Goal: Transaction & Acquisition: Purchase product/service

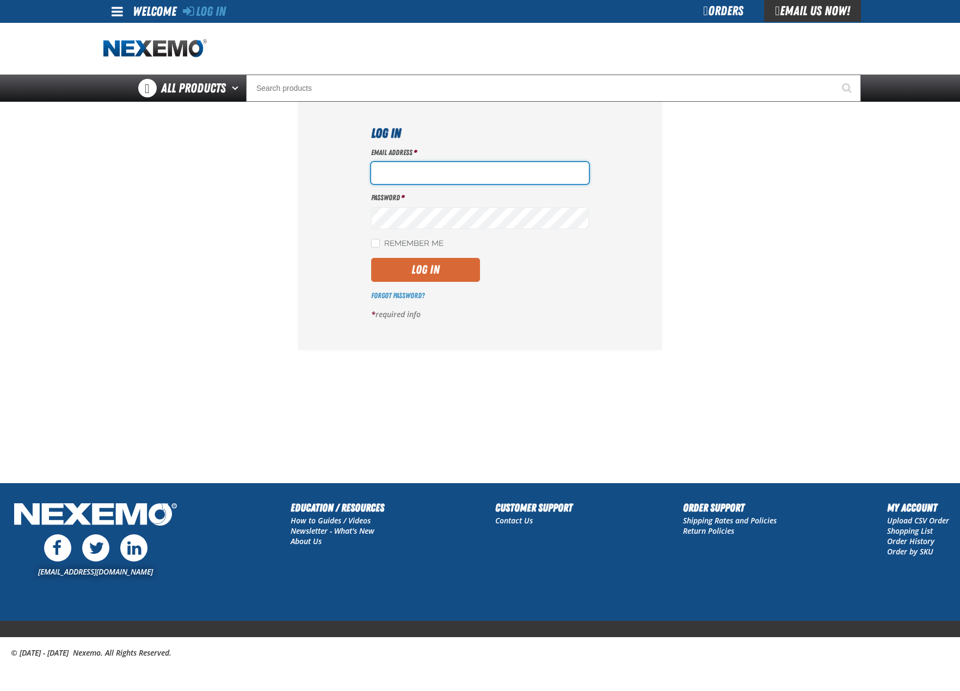
type input "bhogan@vtaig.com"
click at [461, 266] on button "Log In" at bounding box center [425, 270] width 109 height 24
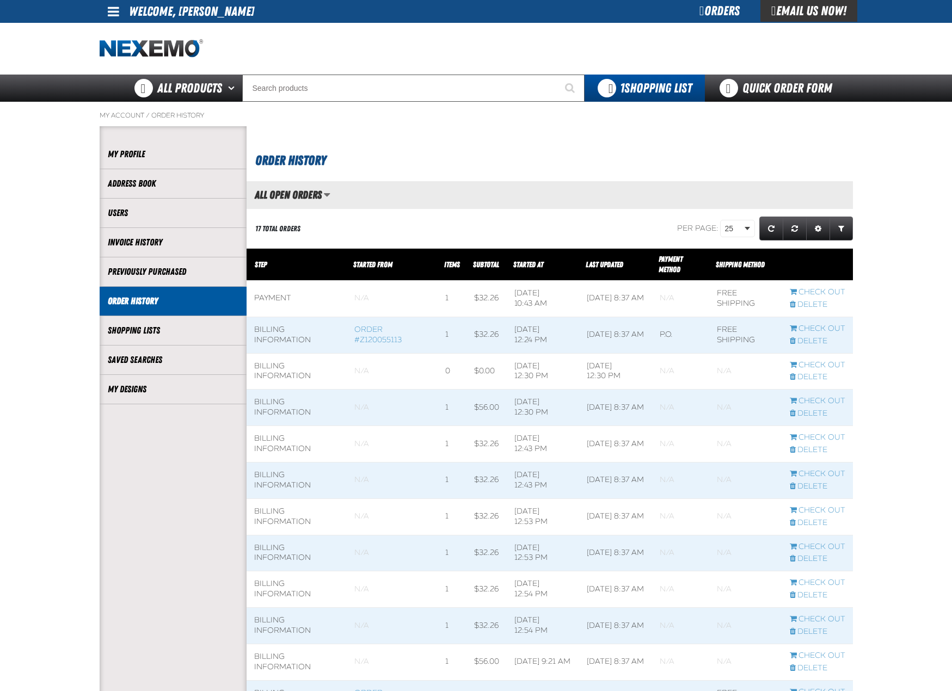
scroll to position [1, 1]
click at [145, 391] on link "My Designs" at bounding box center [173, 389] width 131 height 13
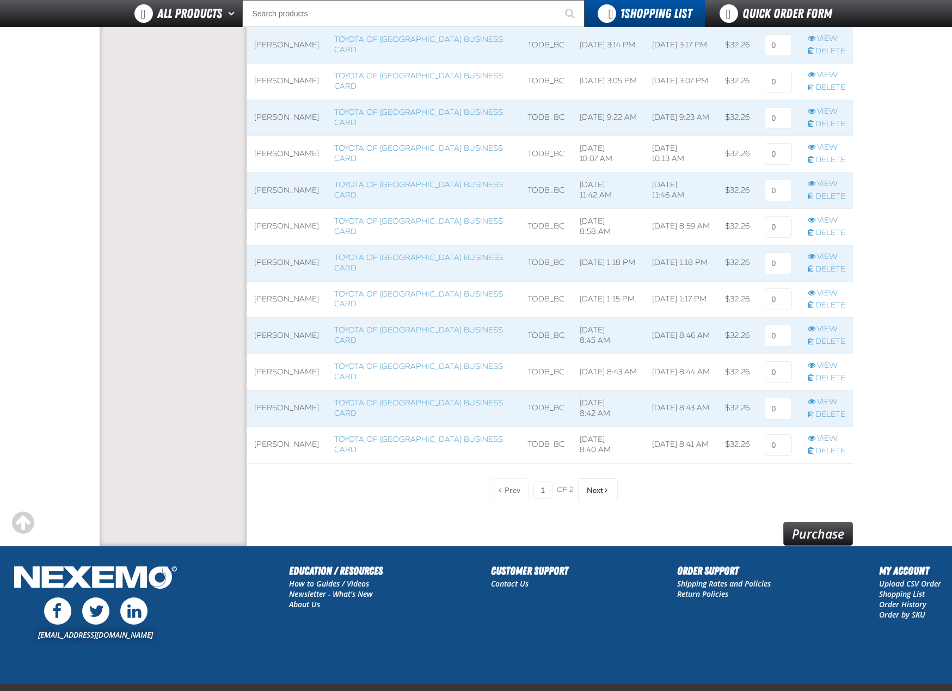
scroll to position [653, 0]
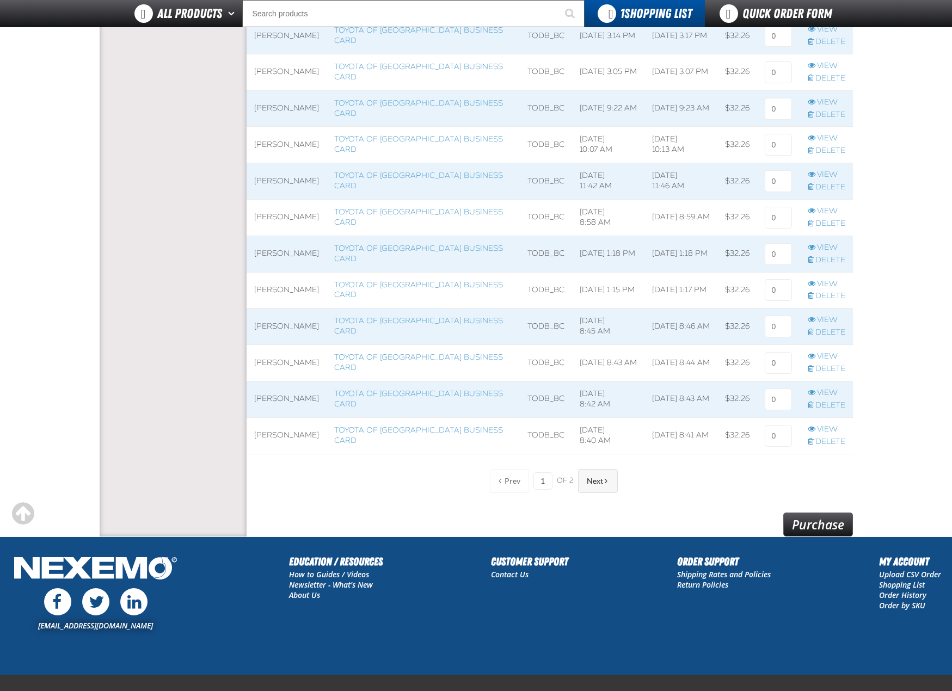
click at [581, 475] on button "Next" at bounding box center [598, 481] width 40 height 24
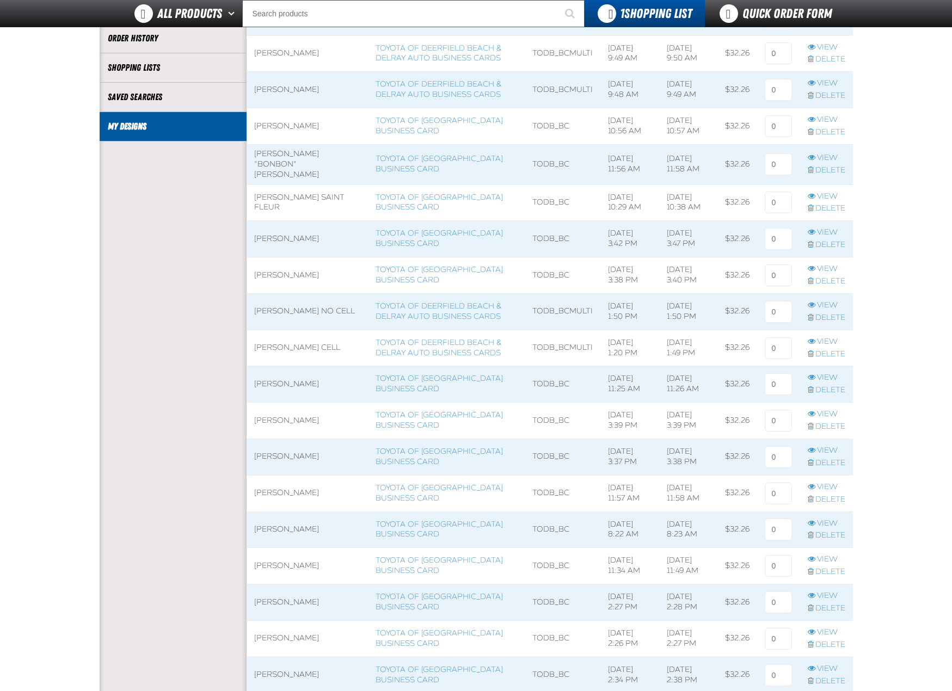
scroll to position [17, 0]
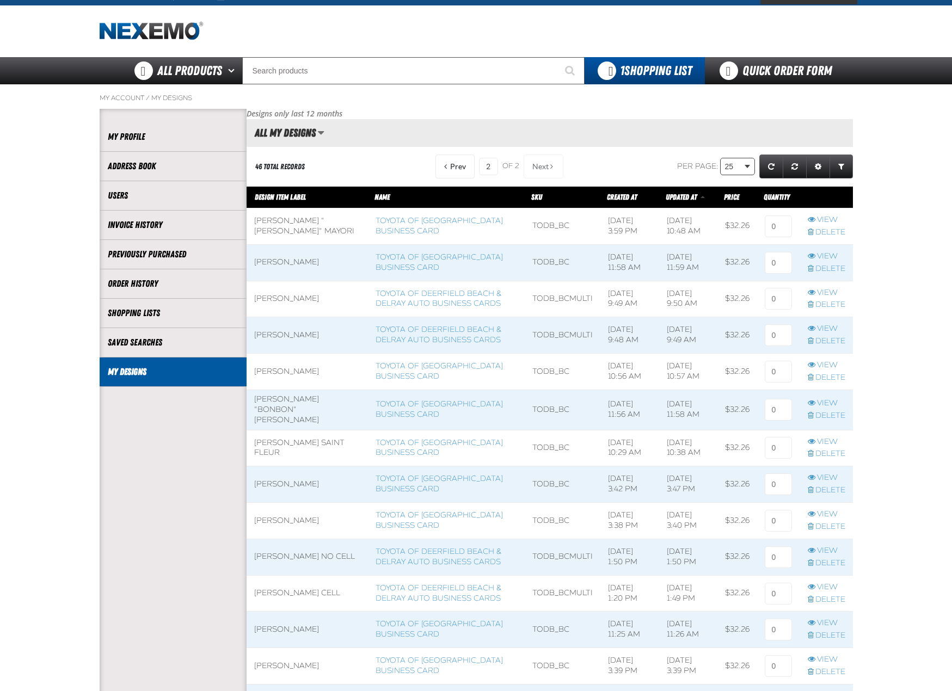
click at [742, 172] on body "Skip to Main Content Staging Site 5.1 Upgrade Site My Account My Account Suppor…" at bounding box center [476, 623] width 952 height 1280
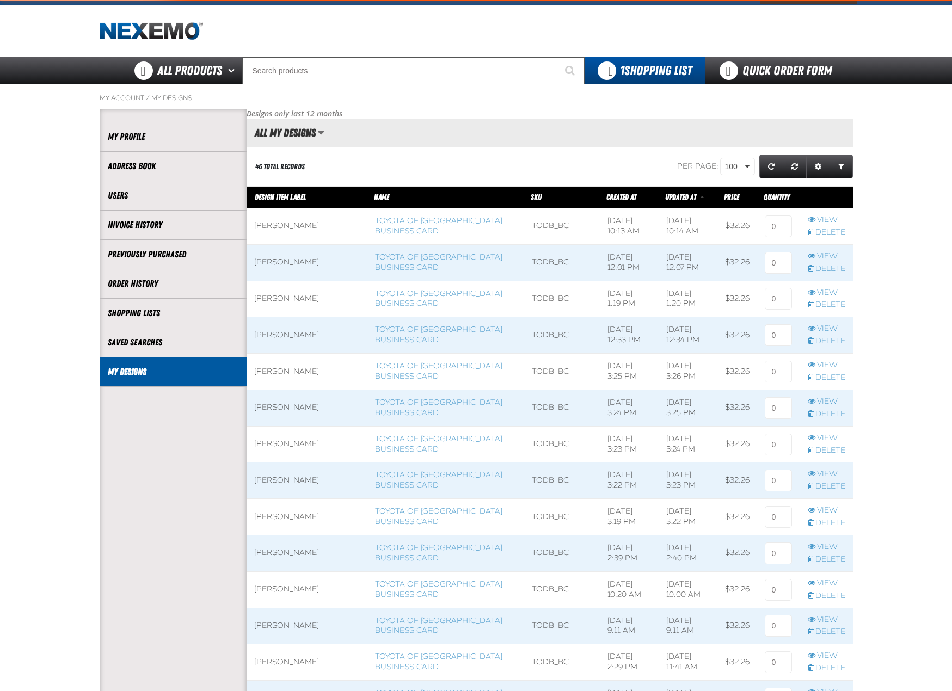
scroll to position [1702, 606]
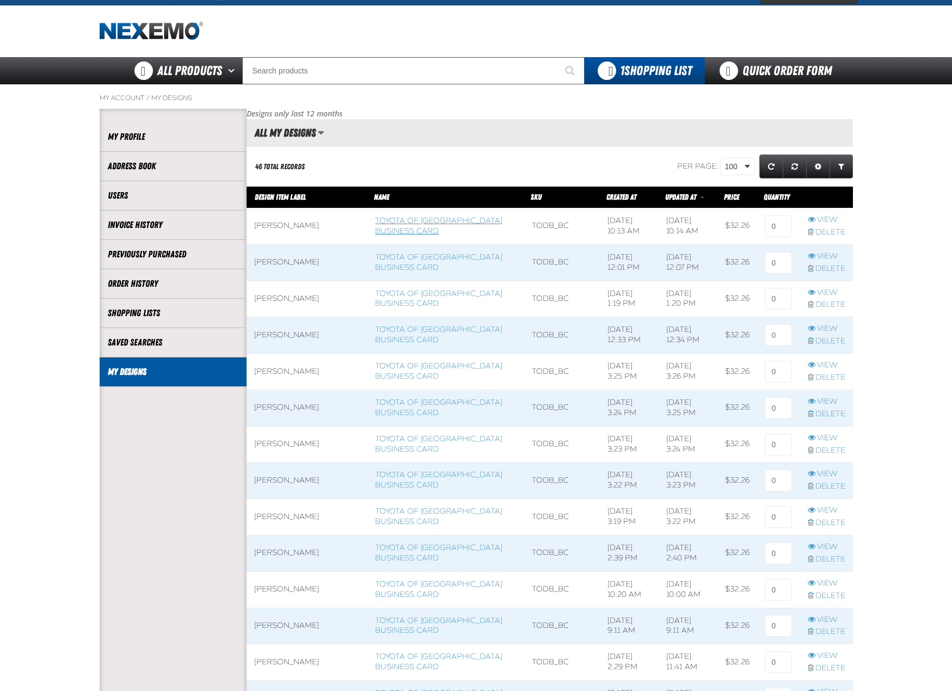
click at [429, 219] on link "Toyota of Deerfield Beach Business Card" at bounding box center [438, 226] width 127 height 20
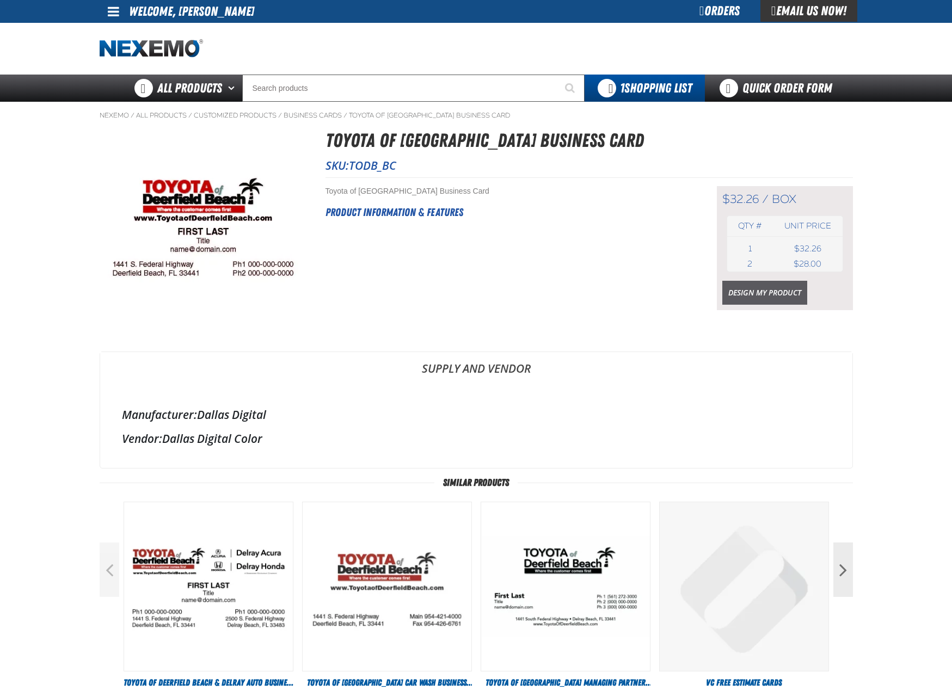
click at [778, 300] on link "Design My Product" at bounding box center [764, 293] width 85 height 24
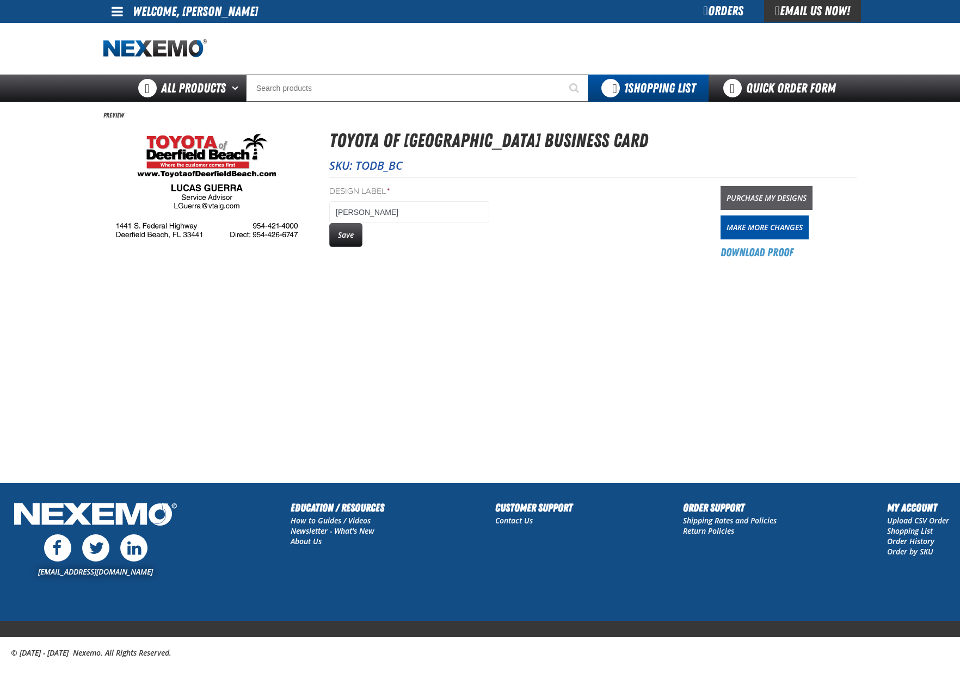
click at [749, 204] on link "Purchase My Designs" at bounding box center [767, 198] width 92 height 24
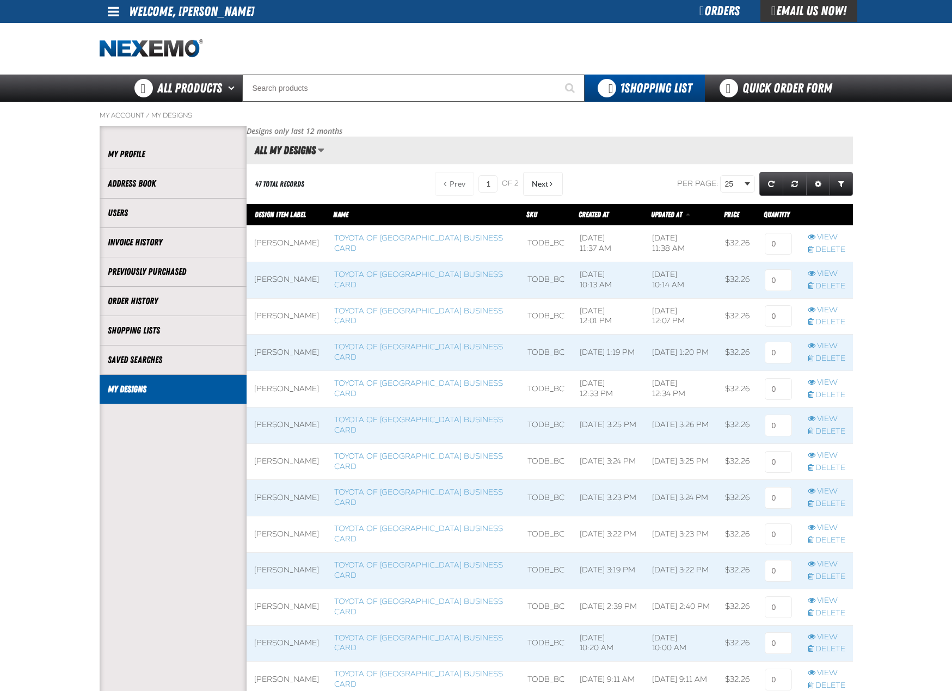
scroll to position [1, 1]
click at [775, 250] on input at bounding box center [778, 244] width 27 height 22
type input "1"
click at [872, 269] on main "My Account / My Designs Account My Profile Address Book" at bounding box center [476, 659] width 952 height 1115
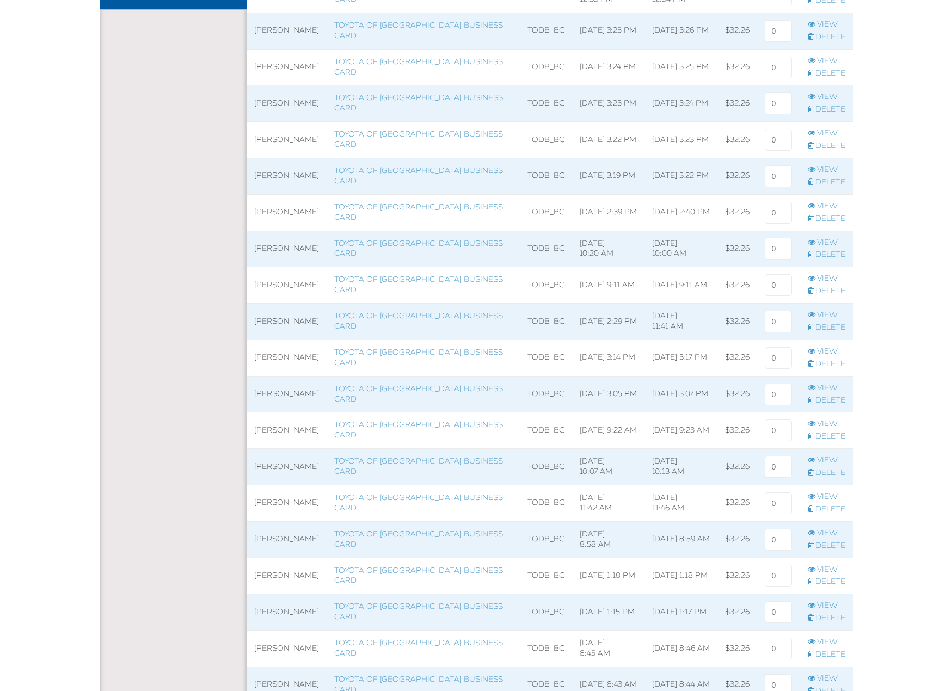
scroll to position [490, 0]
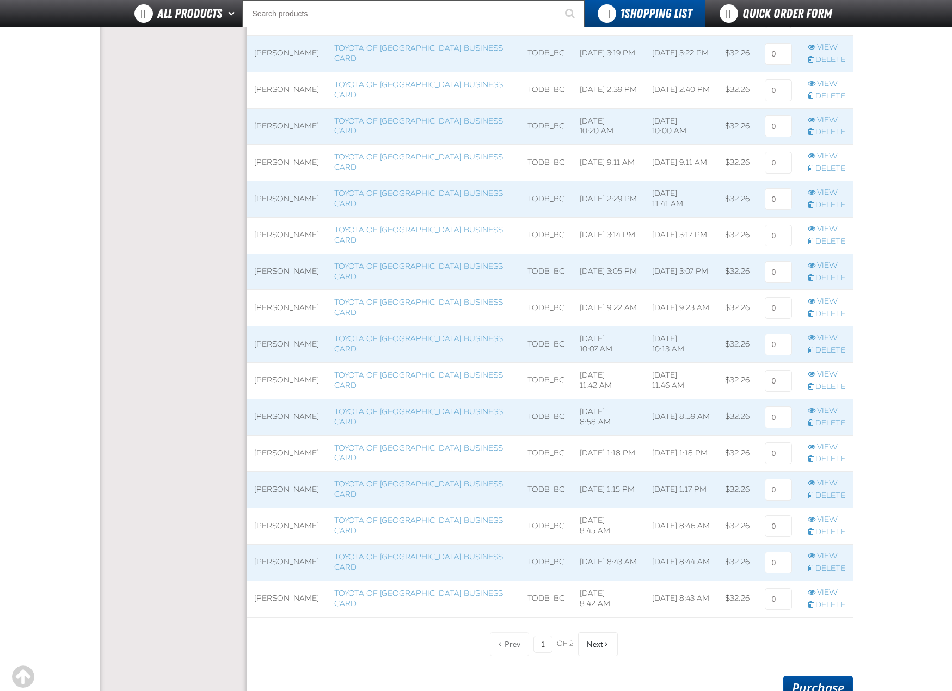
click at [825, 680] on link "Purchase" at bounding box center [818, 688] width 70 height 24
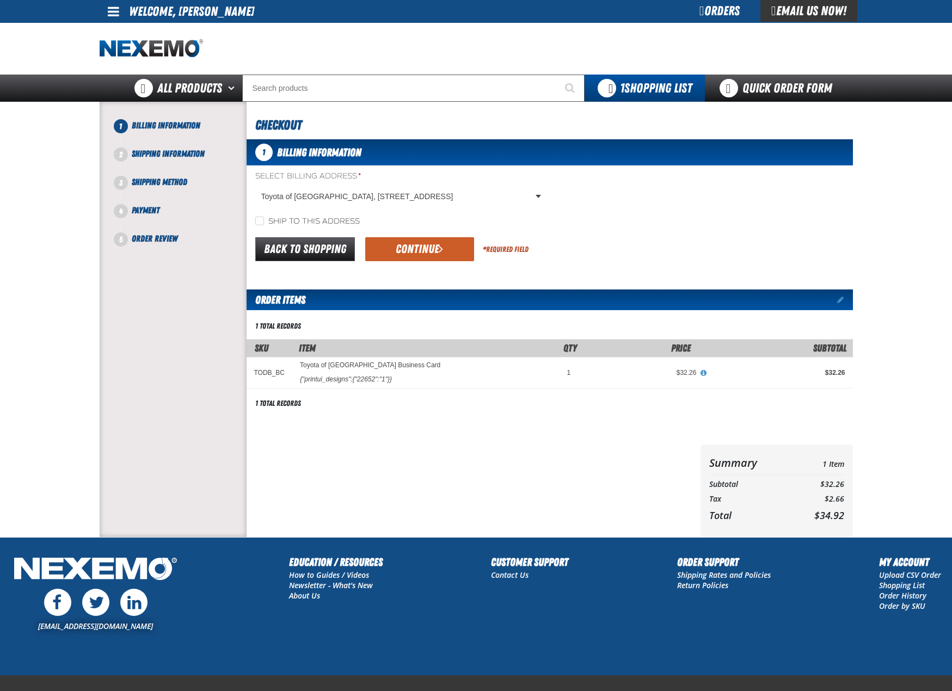
click at [433, 261] on button "Continue" at bounding box center [419, 249] width 109 height 24
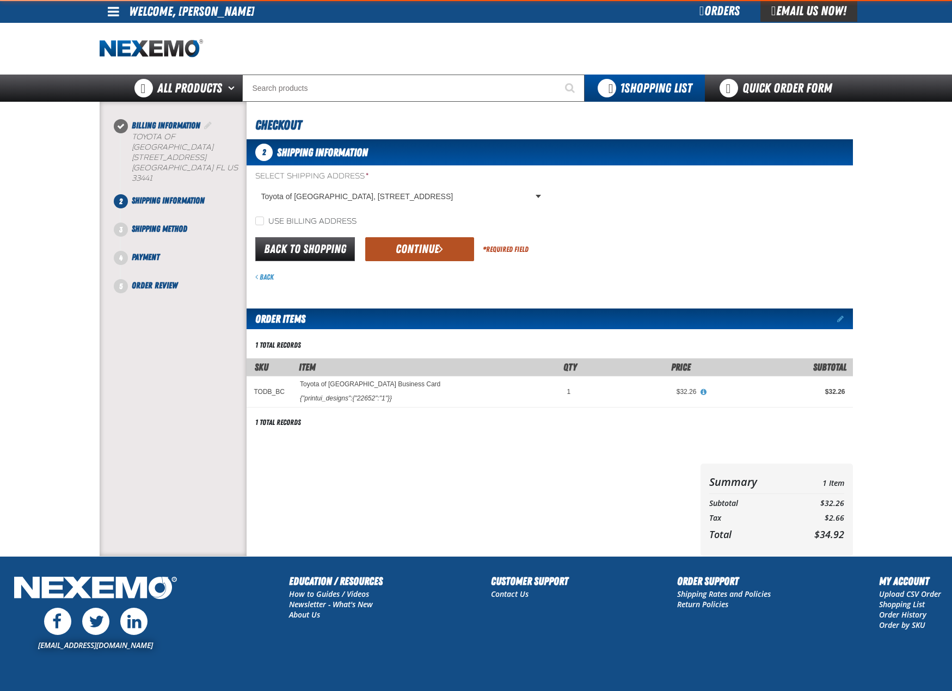
click at [433, 255] on button "Continue" at bounding box center [419, 249] width 109 height 24
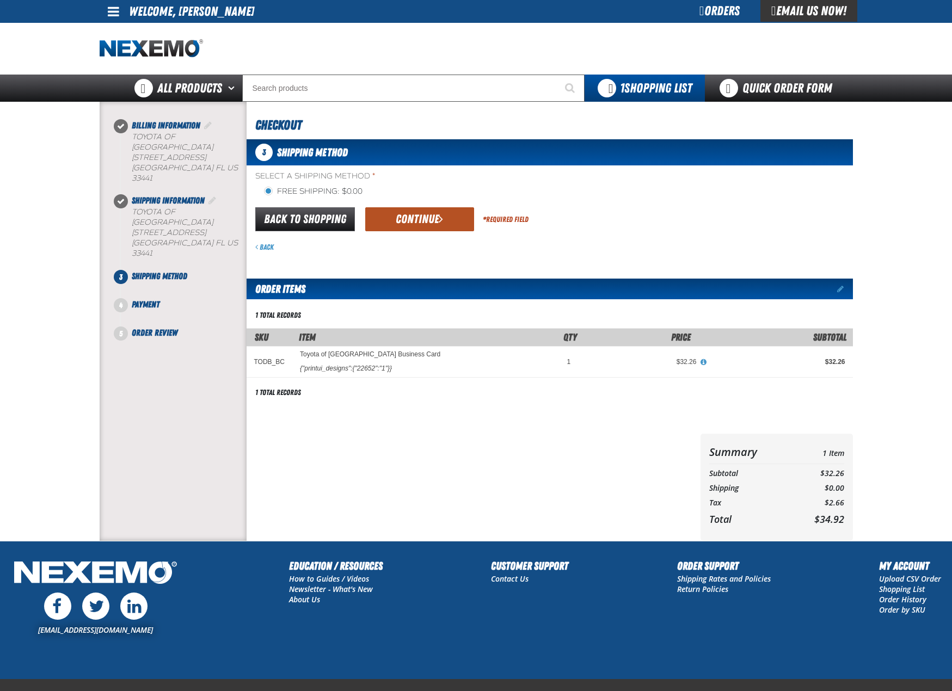
click at [433, 209] on button "Continue" at bounding box center [419, 219] width 109 height 24
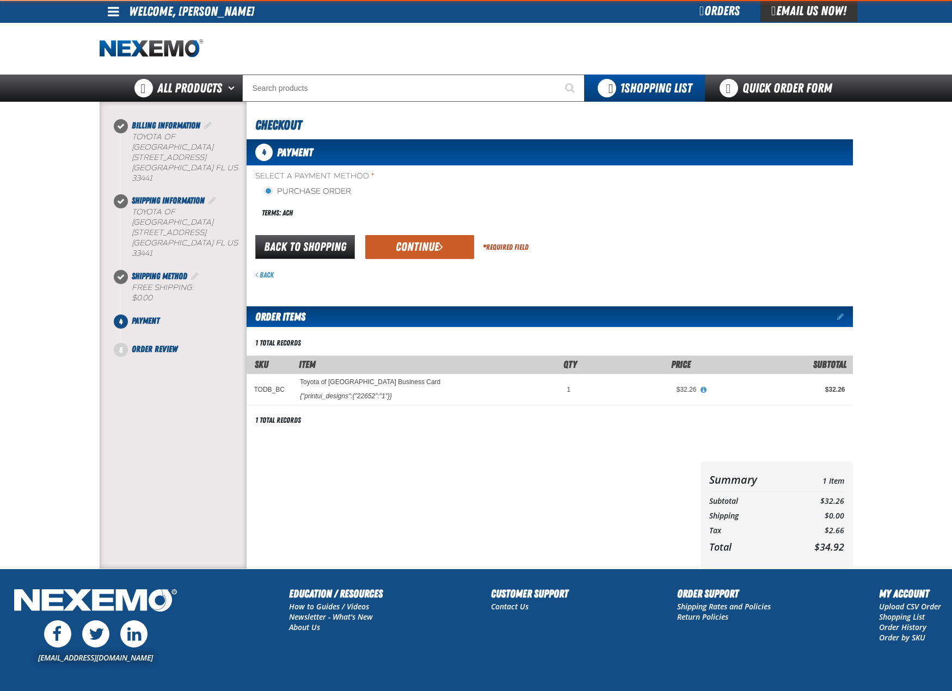
click at [426, 235] on div "Back to Shopping Continue * Required Field" at bounding box center [550, 247] width 606 height 28
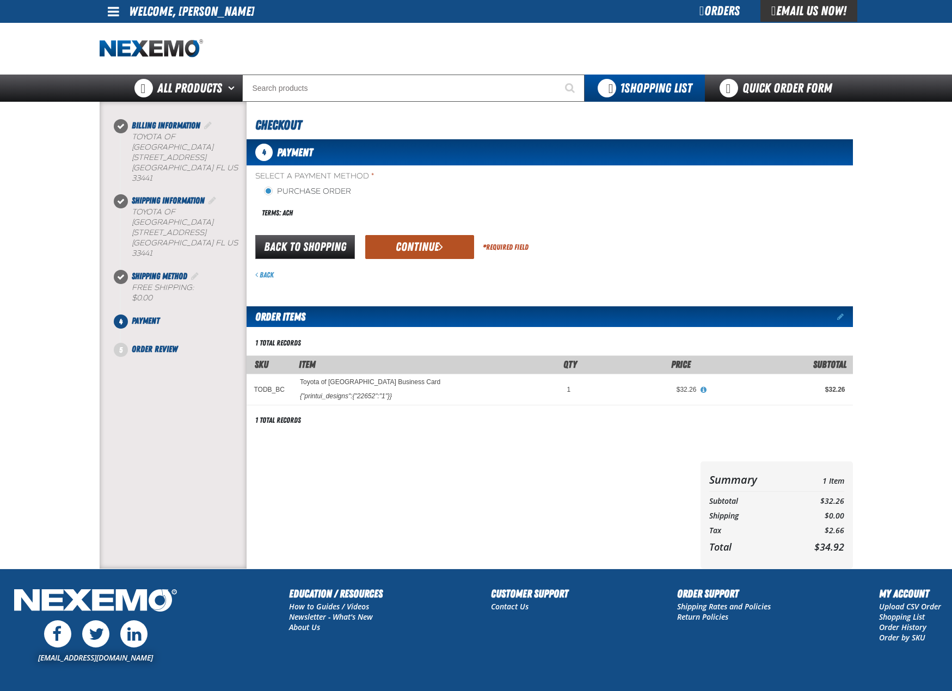
click at [426, 249] on button "Continue" at bounding box center [419, 247] width 109 height 24
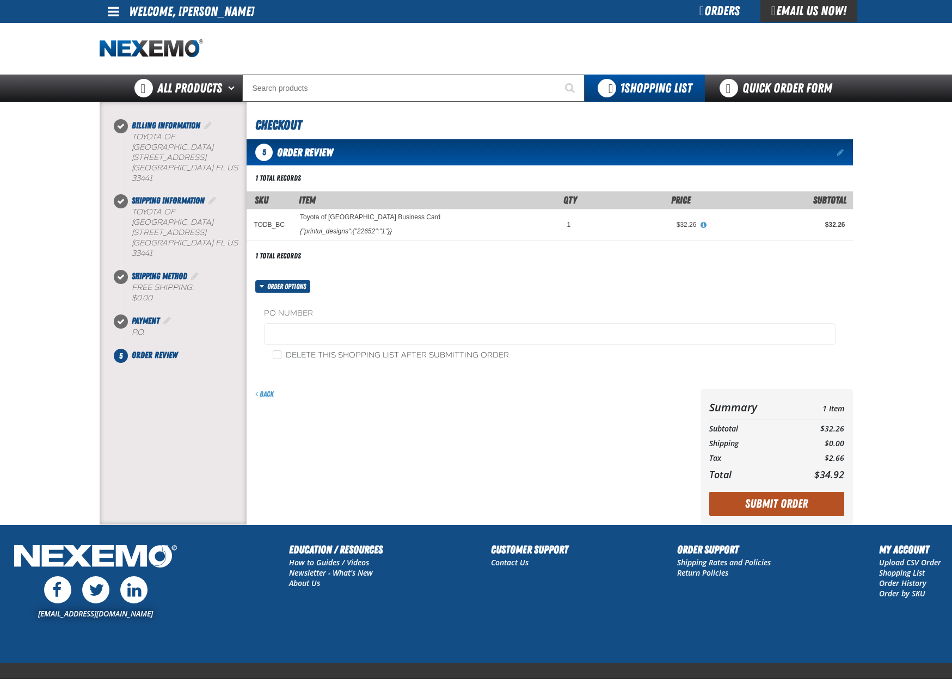
click at [820, 513] on button "Submit Order" at bounding box center [776, 504] width 135 height 24
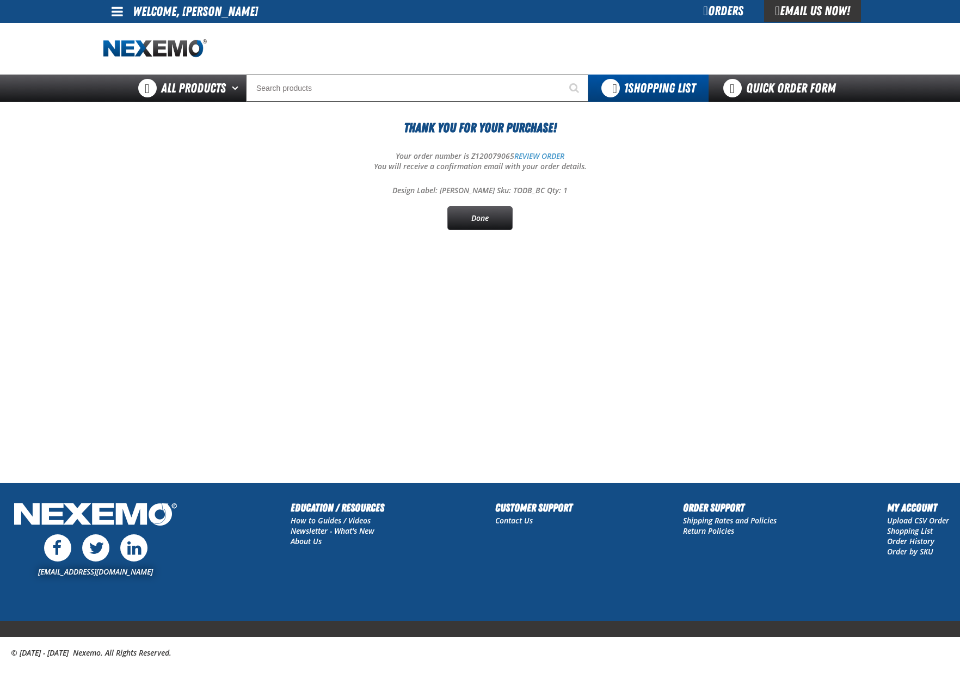
click at [466, 232] on section "Thank You For Your Purchase! Your order number is Z120079065 REVIEW ORDER You w…" at bounding box center [479, 185] width 753 height 167
click at [482, 201] on div "Thank You For Your Purchase! Your order number is Z120079065 REVIEW ORDER You w…" at bounding box center [479, 174] width 753 height 112
click at [474, 225] on link "Done" at bounding box center [479, 218] width 65 height 24
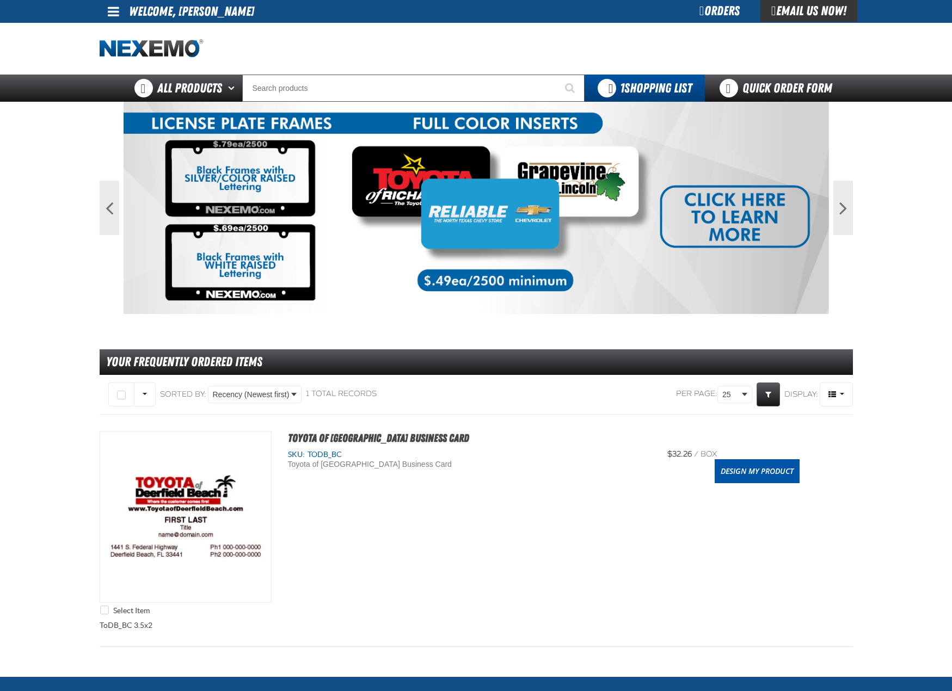
click at [288, 614] on div "Select Item Toyota of [GEOGRAPHIC_DATA] Business Card SKU: TODB_BC Toyota of [G…" at bounding box center [476, 525] width 753 height 189
